Goal: Information Seeking & Learning: Learn about a topic

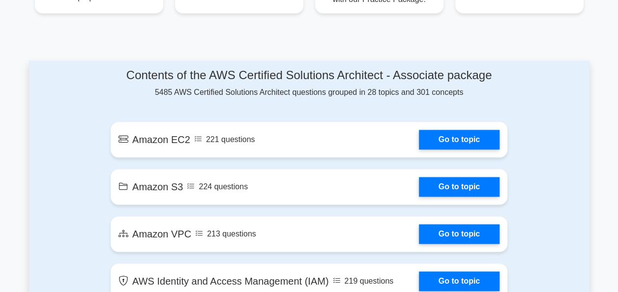
scroll to position [497, 0]
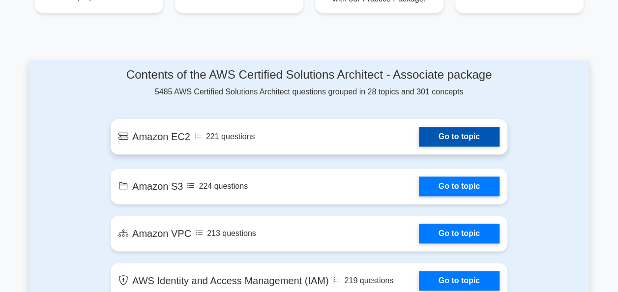
click at [438, 131] on link "Go to topic" at bounding box center [459, 137] width 81 height 20
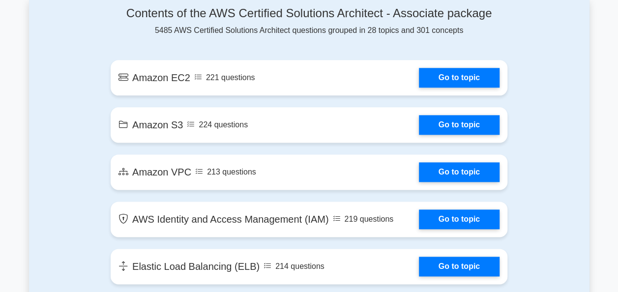
scroll to position [594, 0]
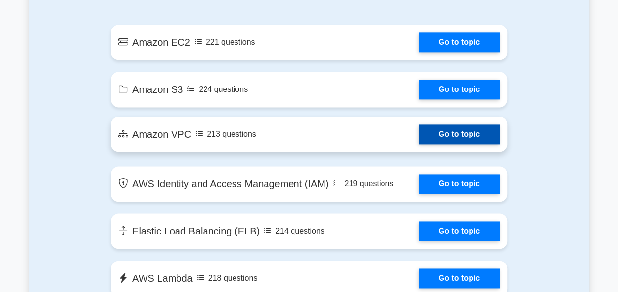
click at [450, 129] on link "Go to topic" at bounding box center [459, 134] width 81 height 20
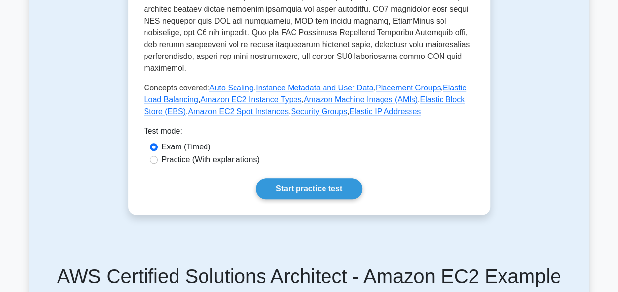
scroll to position [396, 0]
click at [221, 153] on label "Practice (With explanations)" at bounding box center [211, 159] width 98 height 12
click at [158, 155] on input "Practice (With explanations)" at bounding box center [154, 159] width 8 height 8
radio input "true"
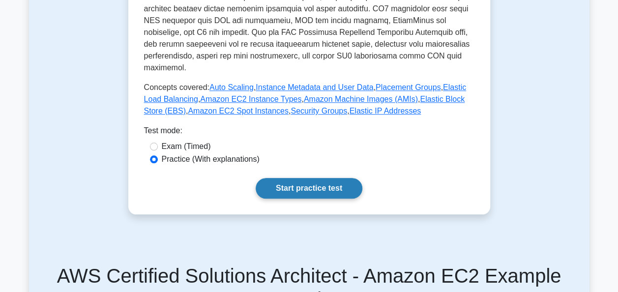
click at [306, 180] on link "Start practice test" at bounding box center [309, 188] width 107 height 21
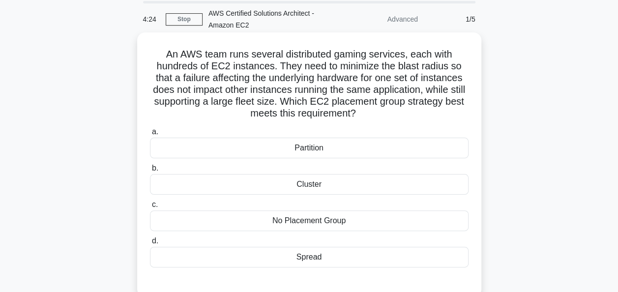
scroll to position [35, 0]
click at [276, 183] on div "Cluster" at bounding box center [309, 184] width 319 height 21
click at [150, 171] on input "b. Cluster" at bounding box center [150, 168] width 0 height 6
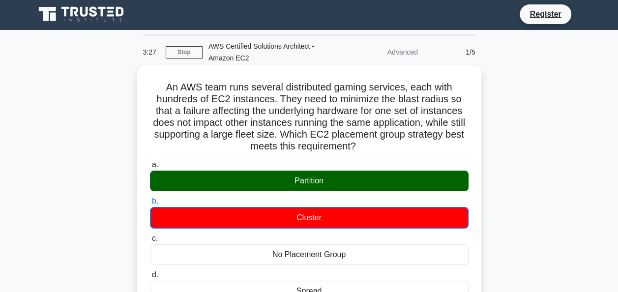
scroll to position [0, 0]
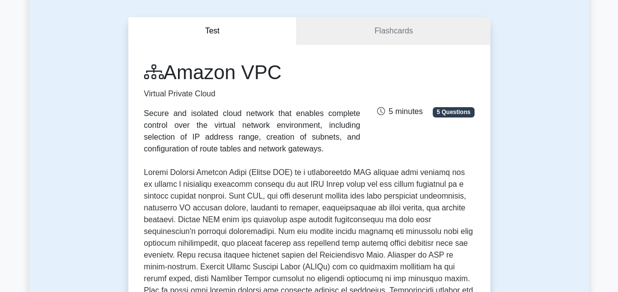
scroll to position [80, 0]
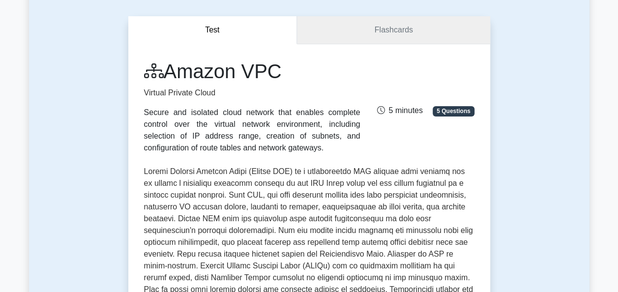
click at [368, 25] on link "Flashcards" at bounding box center [393, 30] width 193 height 28
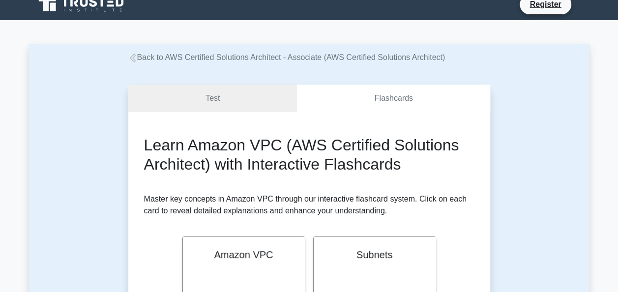
scroll to position [10, 0]
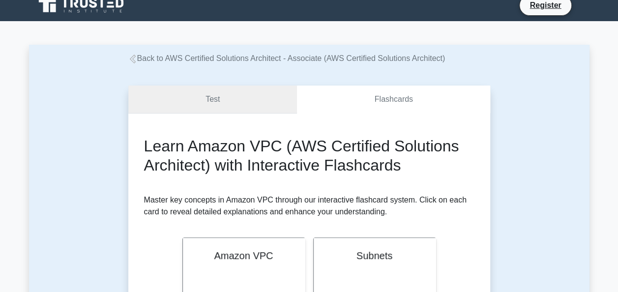
click at [262, 110] on link "Test" at bounding box center [212, 100] width 169 height 28
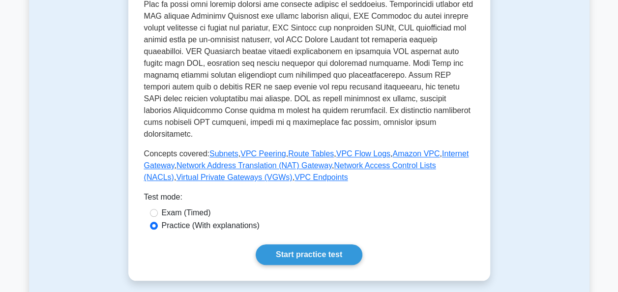
scroll to position [366, 0]
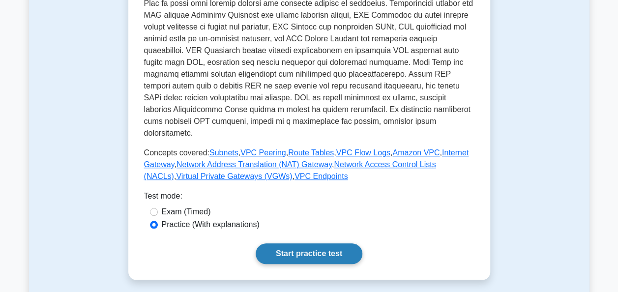
click at [276, 244] on link "Start practice test" at bounding box center [309, 253] width 107 height 21
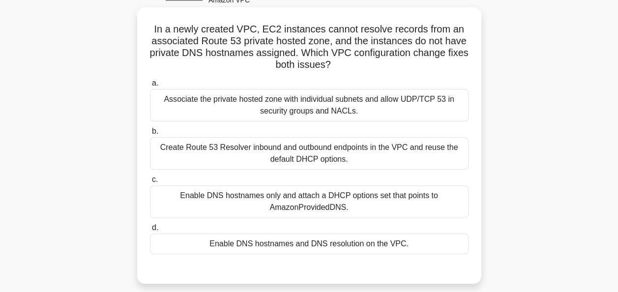
scroll to position [60, 0]
click at [309, 156] on div "Create Route 53 Resolver inbound and outbound endpoints in the VPC and reuse th…" at bounding box center [309, 153] width 319 height 32
click at [150, 134] on input "b. Create Route 53 Resolver inbound and outbound endpoints in the VPC and reuse…" at bounding box center [150, 131] width 0 height 6
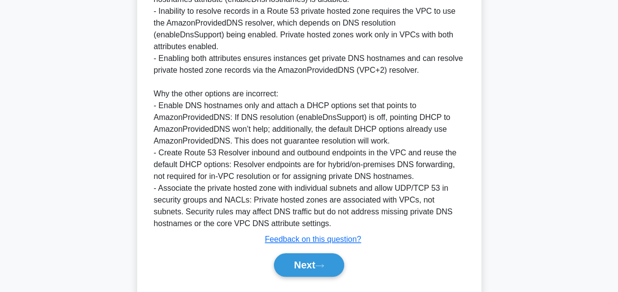
scroll to position [410, 0]
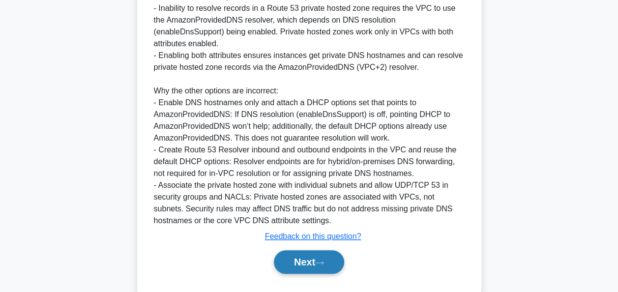
click at [307, 267] on button "Next" at bounding box center [309, 262] width 70 height 24
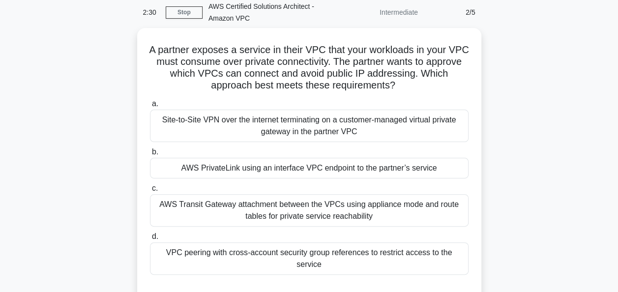
scroll to position [42, 0]
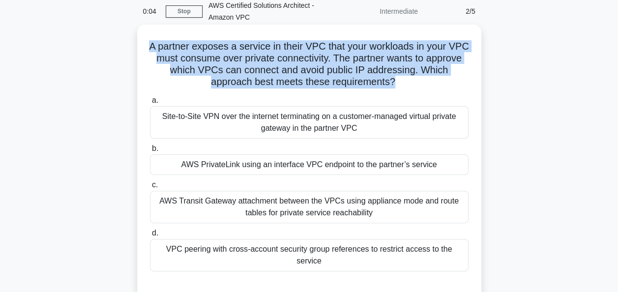
drag, startPoint x: 158, startPoint y: 48, endPoint x: 395, endPoint y: 80, distance: 239.1
click at [395, 80] on h5 "A partner exposes a service in their VPC that your workloads in your VPC must c…" at bounding box center [309, 64] width 321 height 48
copy h5 "A partner exposes a service in their VPC that your workloads in your VPC must c…"
